Goal: Check status: Check status

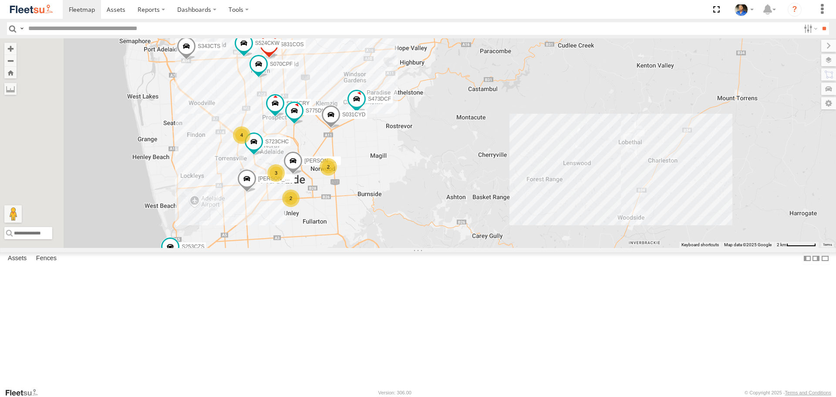
click at [482, 210] on div "S075DEH S343CTS S831COS S596CRY S364CJT S070CPF S723CHC S253CZS S473DCF S524CKW…" at bounding box center [418, 142] width 836 height 209
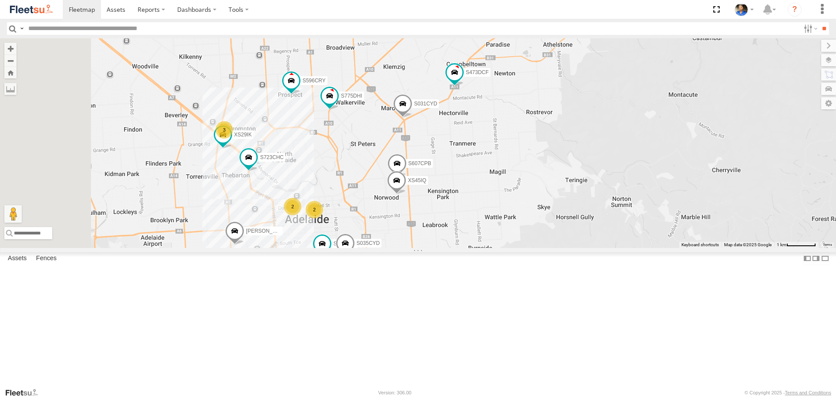
drag, startPoint x: 504, startPoint y: 234, endPoint x: 629, endPoint y: 216, distance: 126.7
click at [629, 216] on div "S075DEH S343CTS S831COS S596CRY S364CJT S070CPF S723CHC S253CZS S473DCF S524CKW…" at bounding box center [418, 142] width 836 height 209
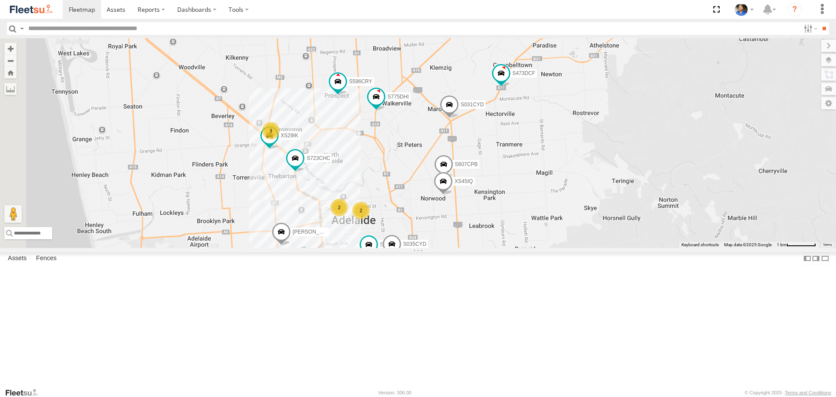
drag, startPoint x: 648, startPoint y: 236, endPoint x: 632, endPoint y: 258, distance: 26.2
click at [632, 247] on div "S075DEH S343CTS S831COS S596CRY S364CJT S070CPF S723CHC S253CZS S473DCF S524CKW…" at bounding box center [418, 142] width 836 height 209
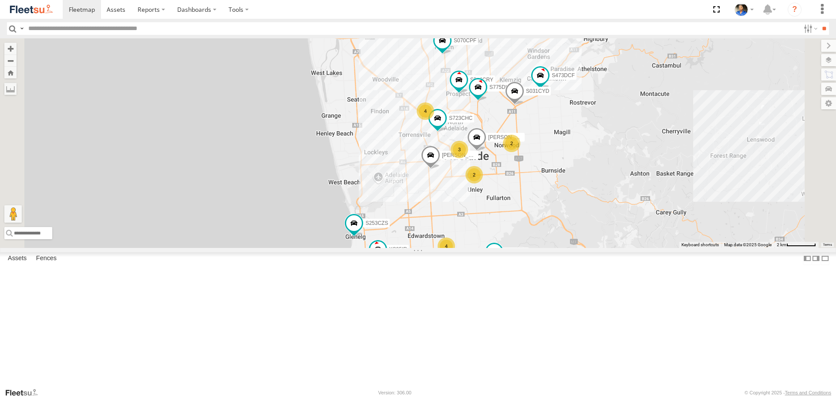
drag, startPoint x: 664, startPoint y: 278, endPoint x: 694, endPoint y: 219, distance: 66.2
click at [694, 219] on div "S075DEH S343CTS S831COS S596CRY S364CJT S070CPF S723CHC S253CZS S473DCF S524CKW…" at bounding box center [418, 142] width 836 height 209
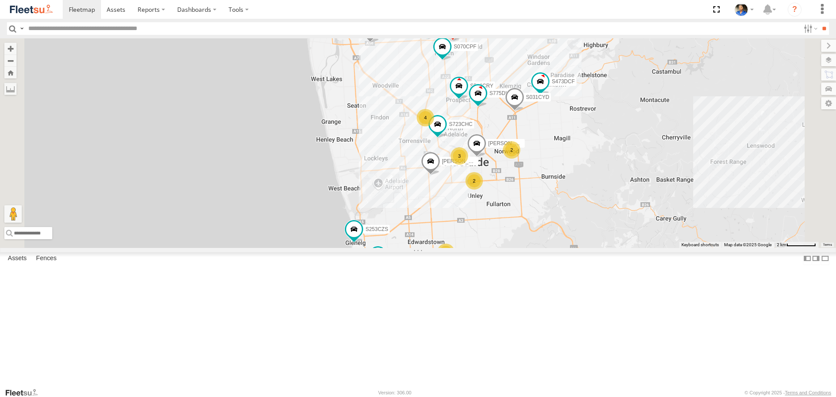
drag, startPoint x: 680, startPoint y: 197, endPoint x: 680, endPoint y: 220, distance: 23.1
click at [680, 220] on div "S075DEH S343CTS S831COS S596CRY S364CJT S070CPF S723CHC S253CZS S473DCF S524CKW…" at bounding box center [418, 142] width 836 height 209
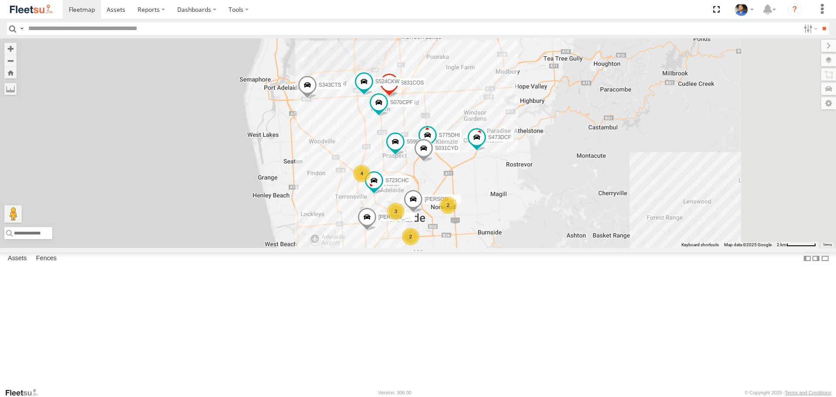
drag, startPoint x: 759, startPoint y: 132, endPoint x: 676, endPoint y: 103, distance: 87.2
click at [690, 145] on div "S343CTS S831COS S596CRY S364CJT S070CPF S723CHC S253CZS S473DCF S524CKW S031CYD…" at bounding box center [418, 142] width 836 height 209
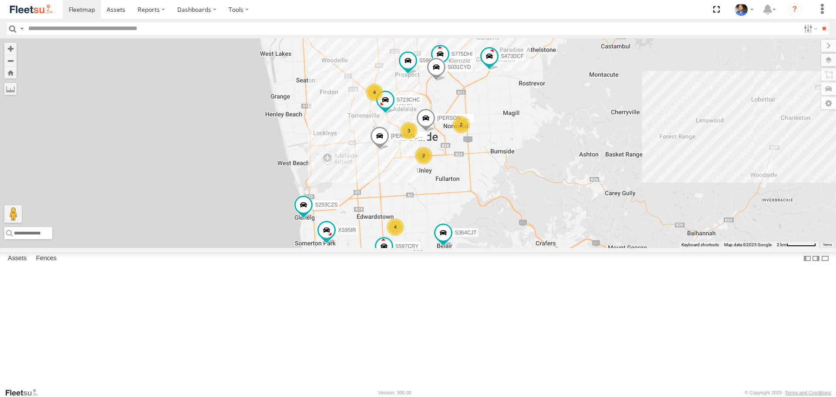
drag, startPoint x: 665, startPoint y: 118, endPoint x: 695, endPoint y: 138, distance: 35.1
click at [695, 138] on div "S343CTS S831COS S596CRY S364CJT S070CPF S723CHC S253CZS S473DCF S524CKW S031CYD…" at bounding box center [418, 142] width 836 height 209
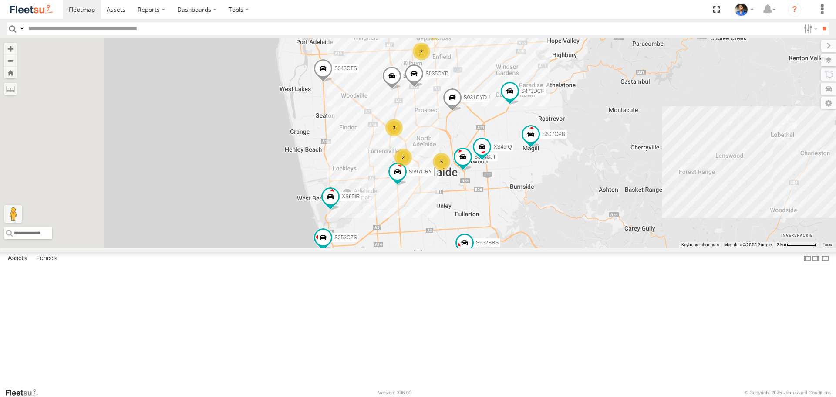
drag, startPoint x: 600, startPoint y: 314, endPoint x: 679, endPoint y: 294, distance: 81.6
click at [679, 247] on div "S075DEH S343CTS S959CNB DD067S MERC S662CKG S031CYD Steve 4 S145DFJ S952BBS 3 5…" at bounding box center [418, 142] width 836 height 209
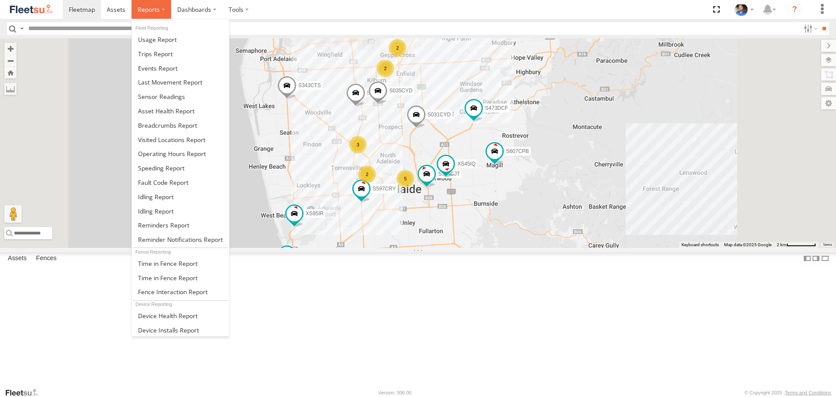
click at [148, 15] on label at bounding box center [152, 9] width 40 height 19
click at [167, 128] on span at bounding box center [167, 125] width 59 height 8
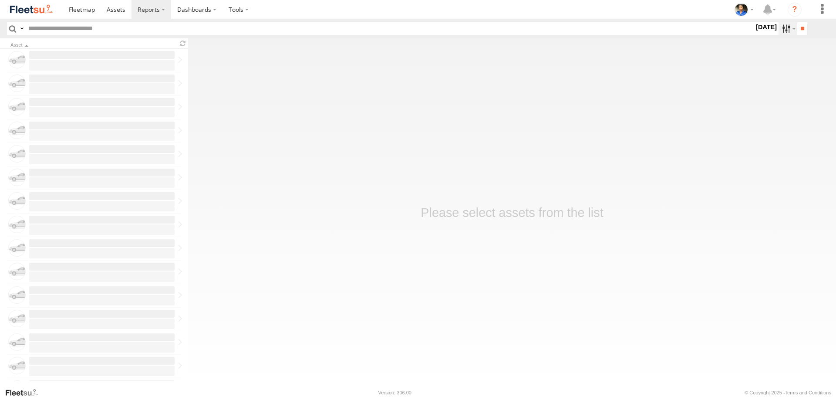
click at [783, 31] on label at bounding box center [788, 28] width 19 height 13
click at [0, 0] on label at bounding box center [0, 0] width 0 height 0
click at [801, 30] on input "**" at bounding box center [802, 28] width 10 height 13
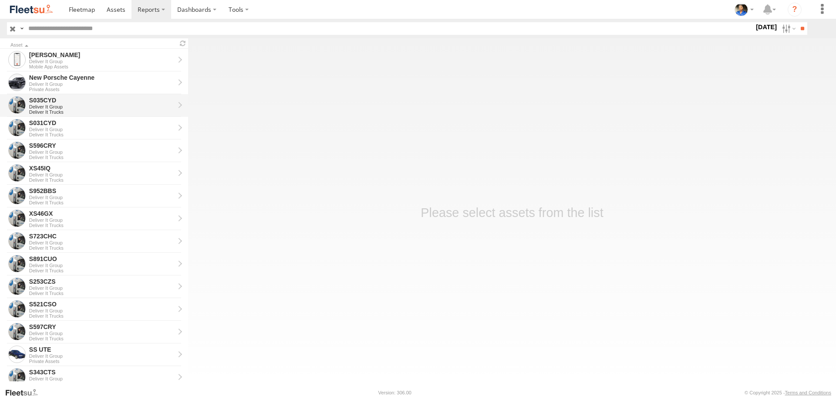
click at [51, 99] on div "S035CYD" at bounding box center [101, 100] width 145 height 8
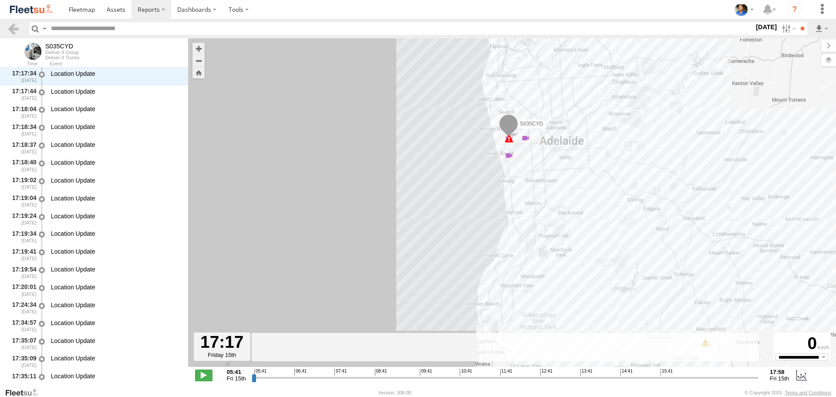
scroll to position [29769, 0]
drag, startPoint x: 253, startPoint y: 380, endPoint x: 729, endPoint y: 376, distance: 475.6
click at [729, 376] on input "range" at bounding box center [505, 377] width 507 height 8
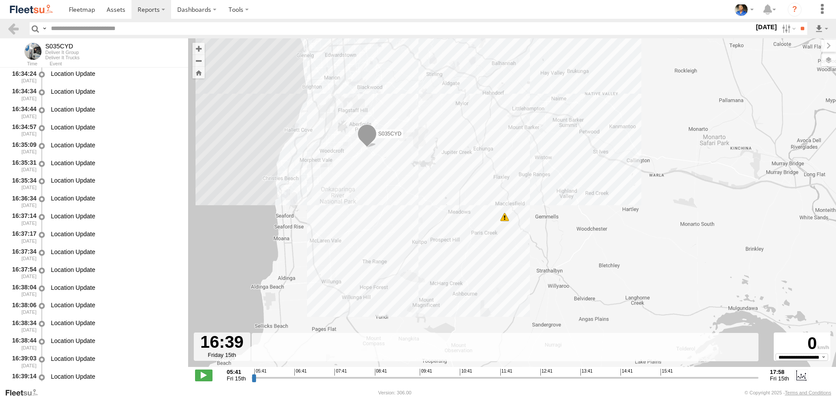
scroll to position [28186, 0]
drag, startPoint x: 729, startPoint y: 378, endPoint x: 699, endPoint y: 383, distance: 30.5
type input "**********"
click at [699, 381] on input "range" at bounding box center [505, 377] width 507 height 8
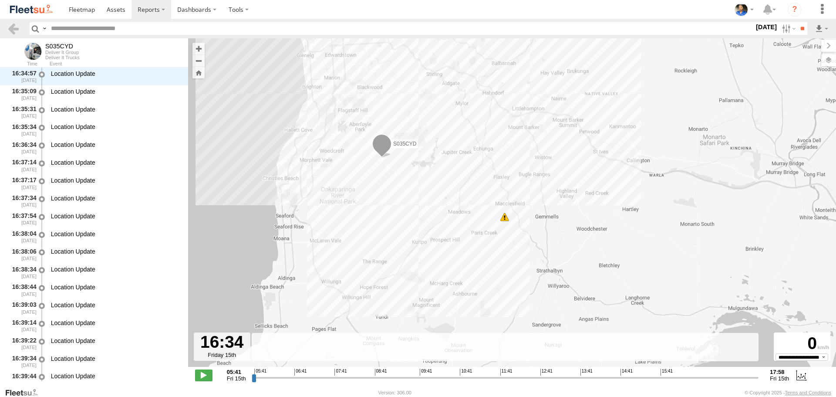
click at [44, 10] on img at bounding box center [31, 9] width 45 height 12
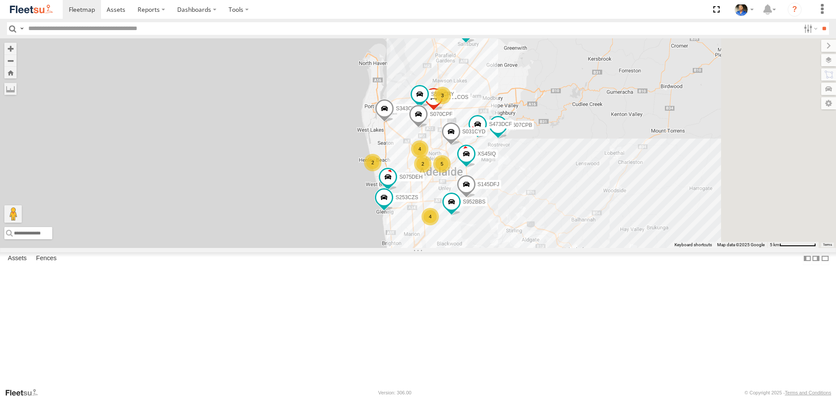
drag, startPoint x: 452, startPoint y: 251, endPoint x: 427, endPoint y: 226, distance: 35.1
click at [427, 226] on div "S343CTS S959CNB DD067S MERC S662CKG Steve S145DFJ 4 S075DEH S952BBS 4 5 S831COS…" at bounding box center [418, 142] width 836 height 209
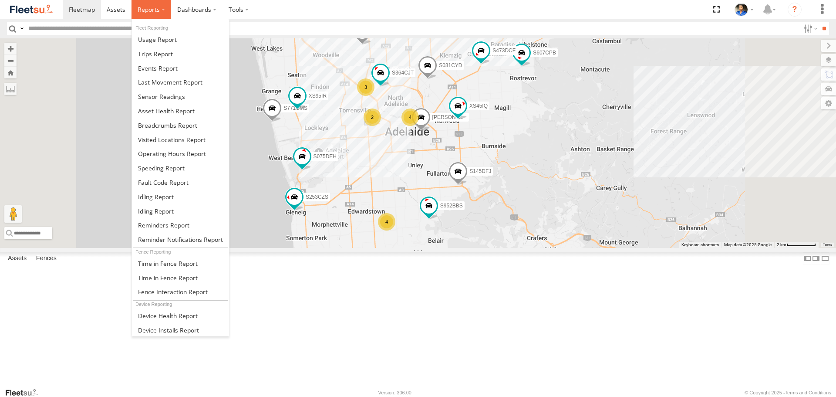
click at [148, 9] on span at bounding box center [149, 9] width 22 height 8
click at [160, 124] on span at bounding box center [167, 125] width 59 height 8
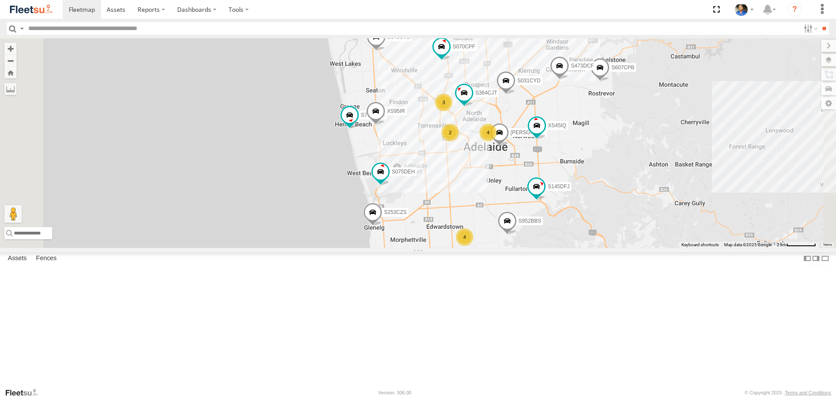
drag, startPoint x: 466, startPoint y: 236, endPoint x: 448, endPoint y: 238, distance: 17.9
click at [449, 238] on div "S145DFJ S343CTS S959CNB DD067S MERC S662CKG Steve 4 S075DEH S952BBS 3 4 S831COS…" at bounding box center [418, 142] width 836 height 209
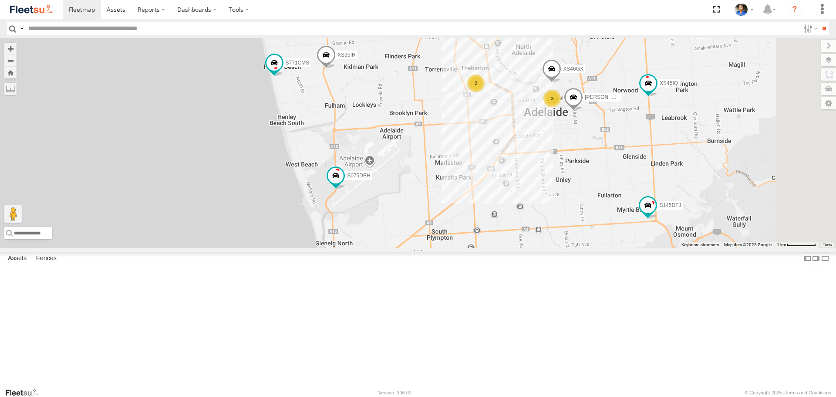
click at [387, 233] on div "S145DFJ S343CTS S959CNB DD067S MERC S662CKG Steve S075DEH S952BBS S831COS S596C…" at bounding box center [418, 142] width 836 height 209
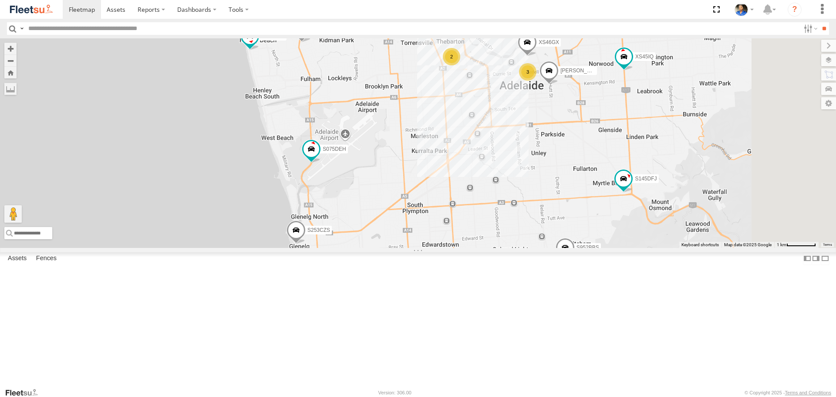
drag, startPoint x: 484, startPoint y: 241, endPoint x: 478, endPoint y: 230, distance: 12.1
click at [478, 230] on div "S145DFJ S343CTS S959CNB DD067S MERC S662CKG Steve S075DEH S952BBS S831COS S596C…" at bounding box center [418, 142] width 836 height 209
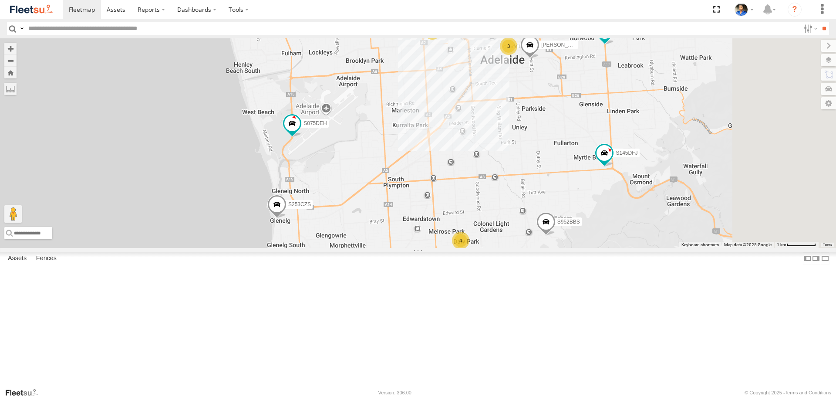
drag, startPoint x: 564, startPoint y: 189, endPoint x: 542, endPoint y: 170, distance: 29.6
click at [542, 170] on div "S145DFJ S343CTS S959CNB DD067S MERC S662CKG Steve S075DEH S952BBS S831COS S596C…" at bounding box center [418, 142] width 836 height 209
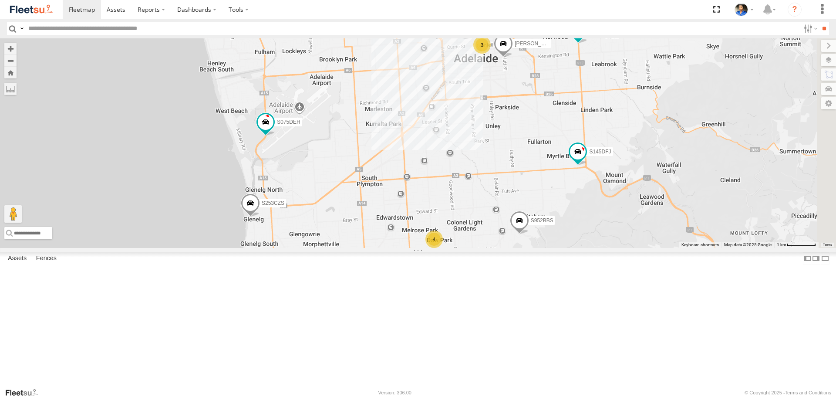
drag, startPoint x: 571, startPoint y: 165, endPoint x: 555, endPoint y: 178, distance: 20.5
click at [555, 178] on div "S145DFJ S343CTS S959CNB DD067S MERC S662CKG Steve S075DEH S952BBS S831COS S596C…" at bounding box center [418, 142] width 836 height 209
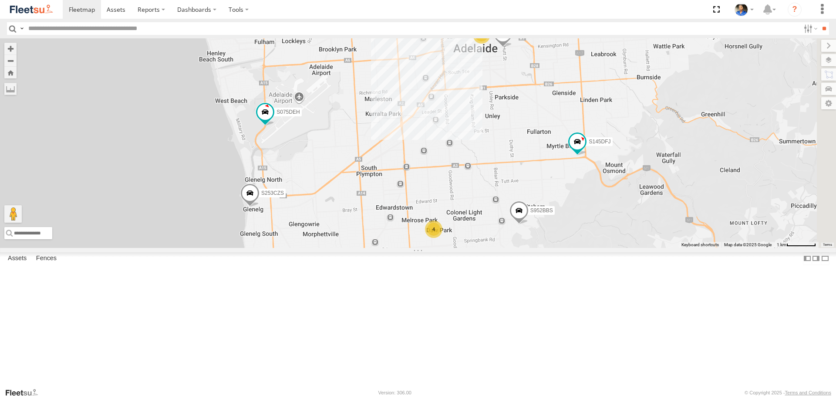
drag, startPoint x: 555, startPoint y: 204, endPoint x: 556, endPoint y: 185, distance: 18.8
click at [556, 185] on div "S145DFJ S343CTS S959CNB DD067S MERC S662CKG Steve S075DEH S952BBS S831COS S596C…" at bounding box center [418, 142] width 836 height 209
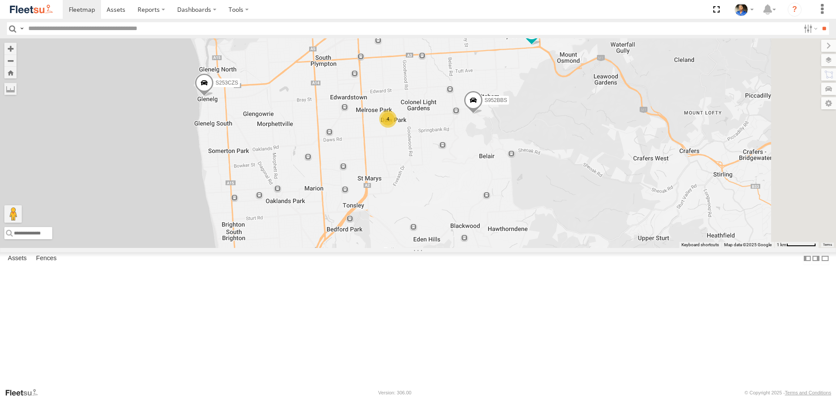
drag, startPoint x: 604, startPoint y: 299, endPoint x: 553, endPoint y: 188, distance: 122.9
click at [553, 189] on div "S145DFJ S343CTS S959CNB DD067S MERC S662CKG Steve S075DEH S952BBS S831COS S596C…" at bounding box center [418, 142] width 836 height 209
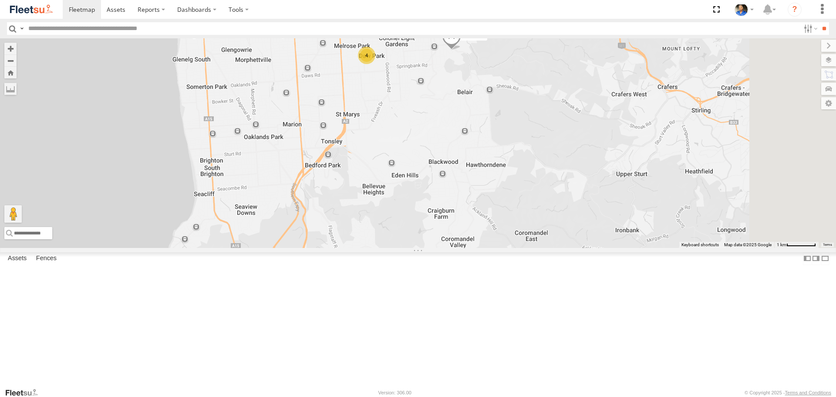
drag, startPoint x: 522, startPoint y: 298, endPoint x: 501, endPoint y: 243, distance: 59.1
click at [501, 243] on div "S145DFJ S343CTS S959CNB DD067S MERC S662CKG Steve S075DEH S952BBS S831COS S596C…" at bounding box center [418, 142] width 836 height 209
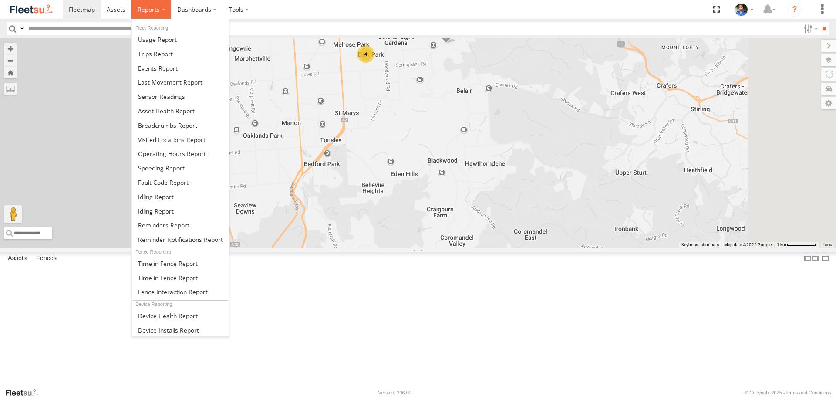
click at [152, 10] on span at bounding box center [149, 9] width 22 height 8
click at [172, 121] on span at bounding box center [167, 125] width 59 height 8
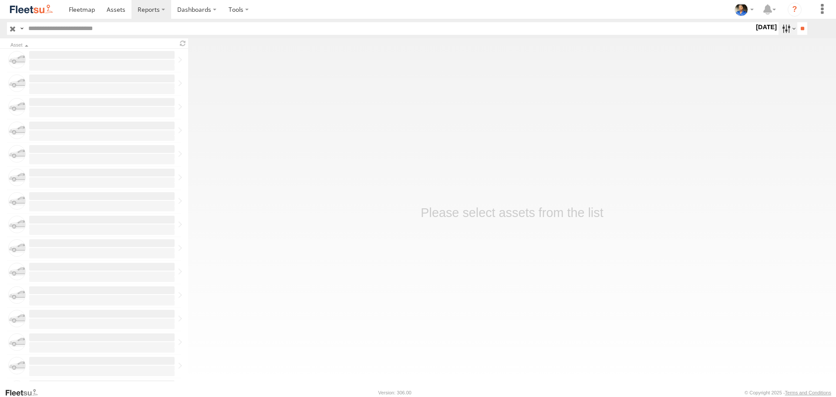
click at [783, 30] on label at bounding box center [788, 28] width 19 height 13
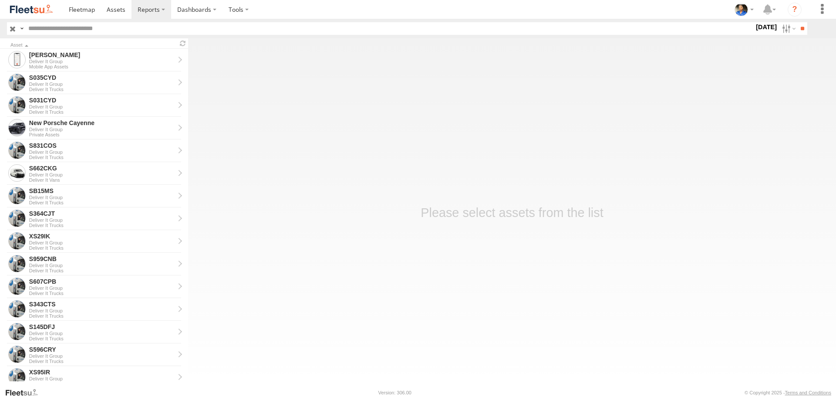
click at [0, 0] on label at bounding box center [0, 0] width 0 height 0
click at [801, 30] on input "**" at bounding box center [802, 28] width 10 height 13
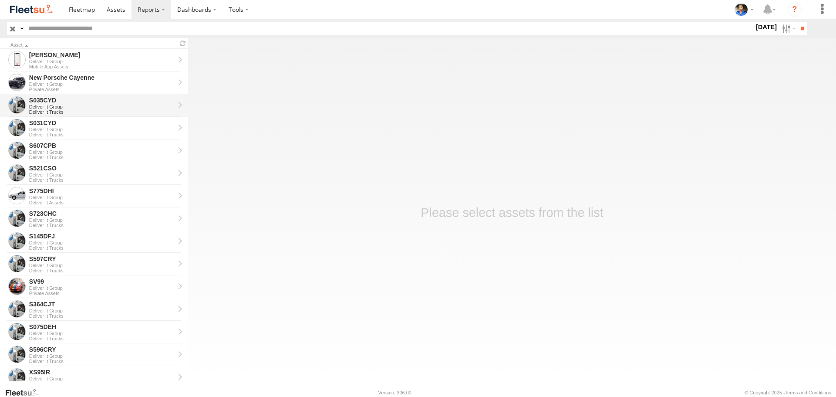
click at [83, 107] on div "Deliver It Group" at bounding box center [101, 106] width 145 height 5
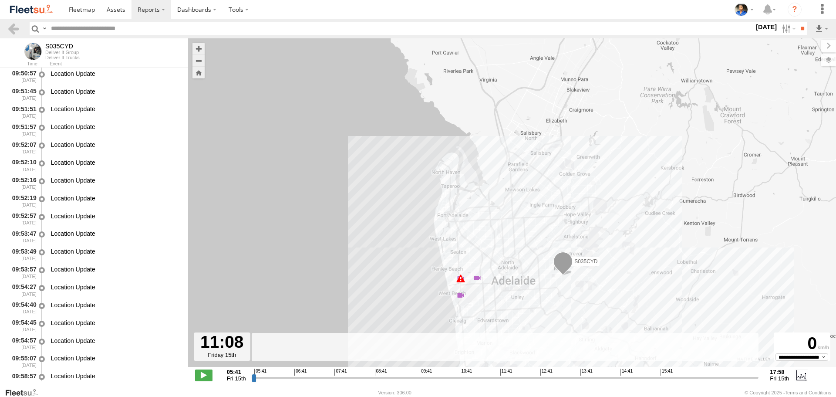
scroll to position [9431, 0]
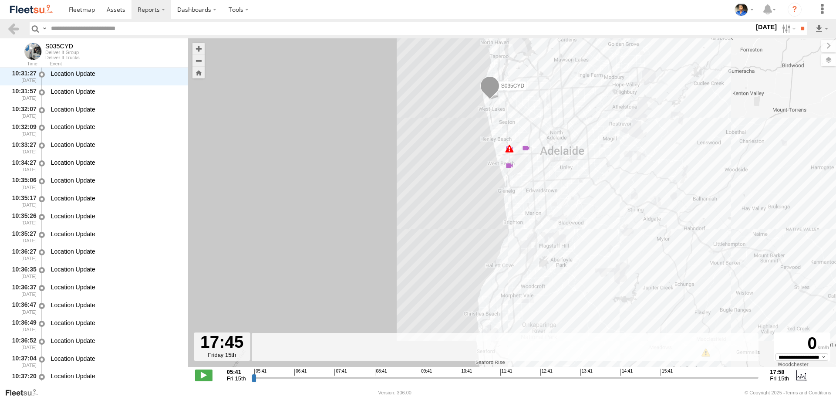
drag, startPoint x: 253, startPoint y: 378, endPoint x: 747, endPoint y: 376, distance: 493.8
type input "**********"
click at [747, 376] on input "range" at bounding box center [505, 377] width 507 height 8
click at [41, 11] on img at bounding box center [31, 9] width 45 height 12
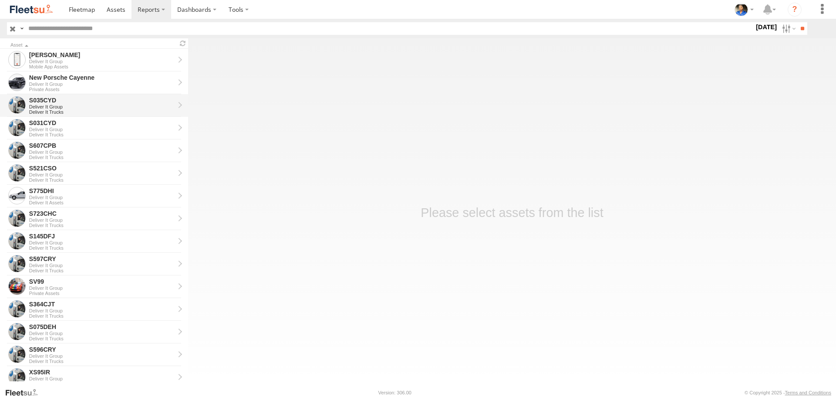
click at [81, 104] on div "S035CYD" at bounding box center [101, 100] width 145 height 8
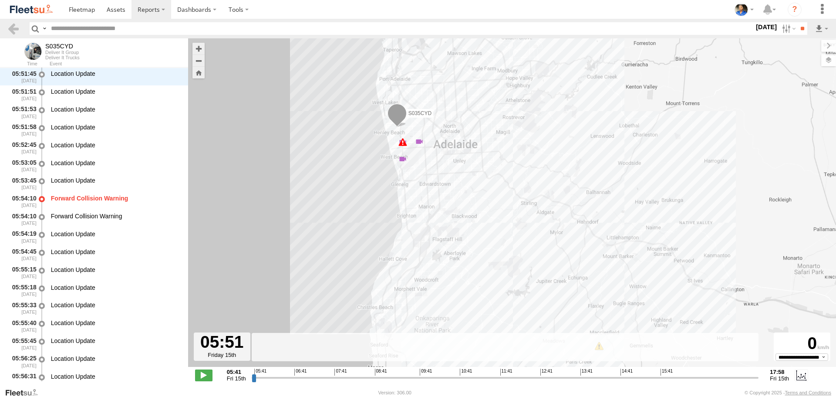
drag, startPoint x: 256, startPoint y: 378, endPoint x: 260, endPoint y: 378, distance: 4.4
click at [260, 378] on input "range" at bounding box center [505, 377] width 507 height 8
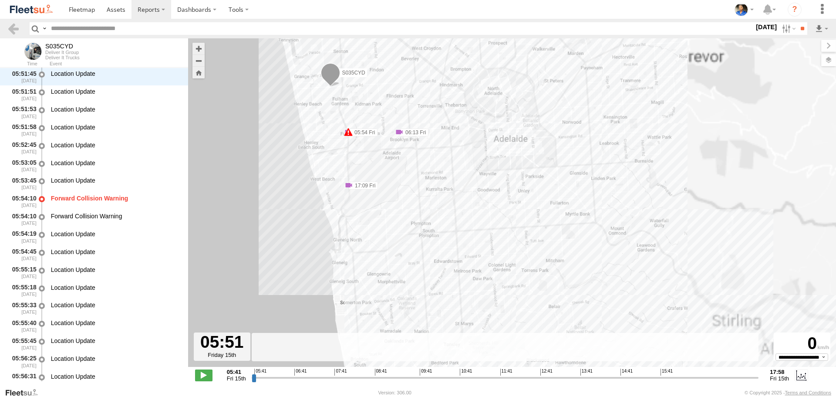
drag, startPoint x: 399, startPoint y: 206, endPoint x: 285, endPoint y: 269, distance: 130.4
click at [285, 269] on div "S035CYD 05:54 Fri 05:54 Fri 06:13 Fri 16:09 Fri 17:09 Fri" at bounding box center [512, 207] width 648 height 338
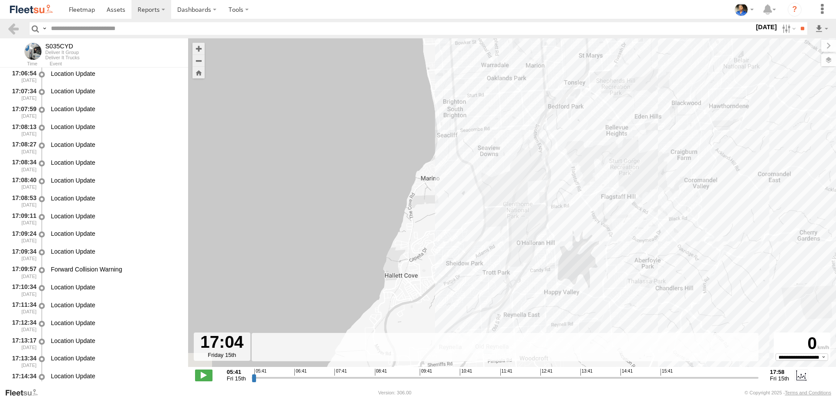
scroll to position [29307, 0]
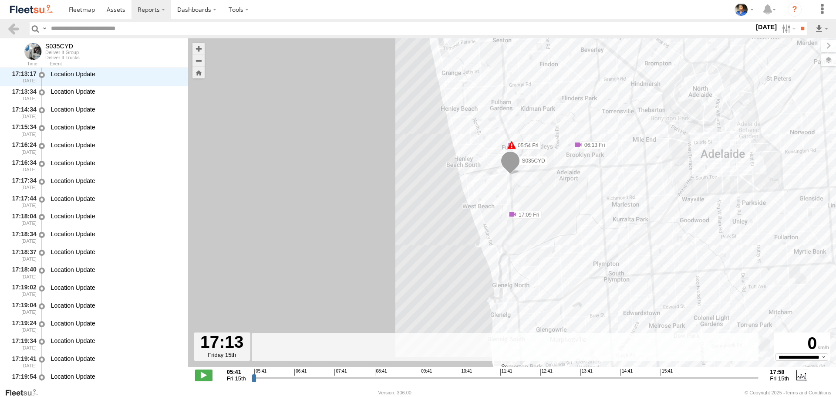
drag, startPoint x: 261, startPoint y: 377, endPoint x: 728, endPoint y: 390, distance: 467.0
click at [728, 381] on input "range" at bounding box center [505, 377] width 507 height 8
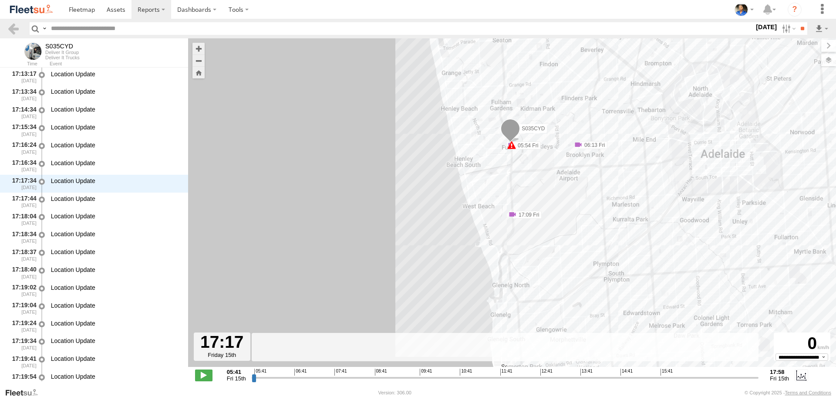
scroll to position [29663, 0]
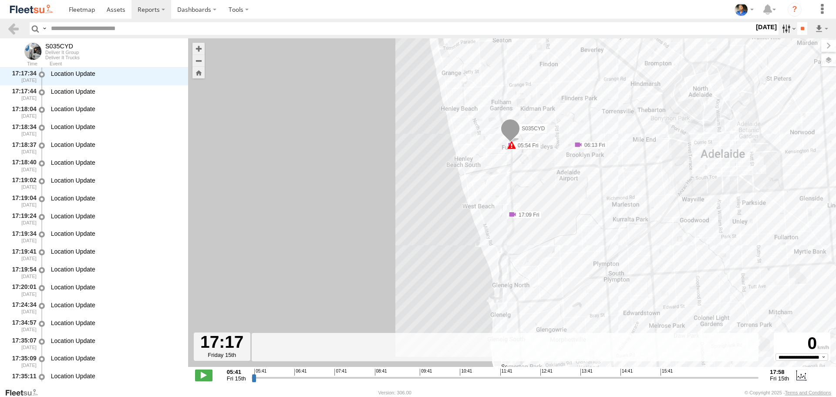
click at [779, 30] on label at bounding box center [788, 28] width 19 height 13
click at [0, 0] on label at bounding box center [0, 0] width 0 height 0
click at [801, 26] on input "**" at bounding box center [802, 28] width 10 height 13
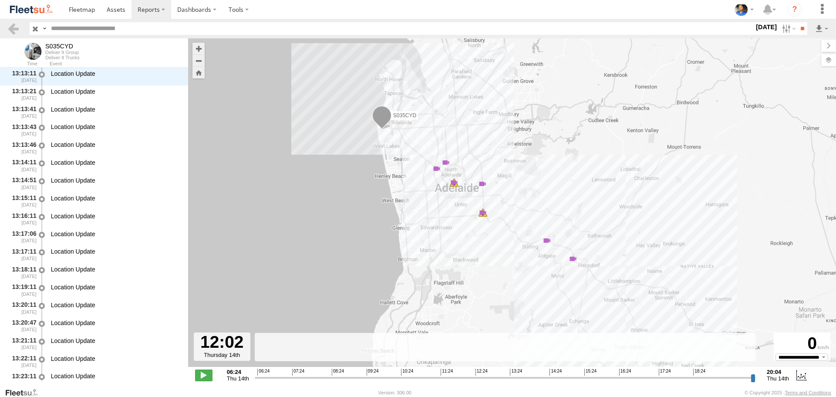
scroll to position [11602, 0]
drag, startPoint x: 257, startPoint y: 380, endPoint x: 532, endPoint y: 386, distance: 275.3
type input "**********"
click at [532, 381] on input "range" at bounding box center [505, 377] width 501 height 8
